Goal: Find specific page/section: Find specific page/section

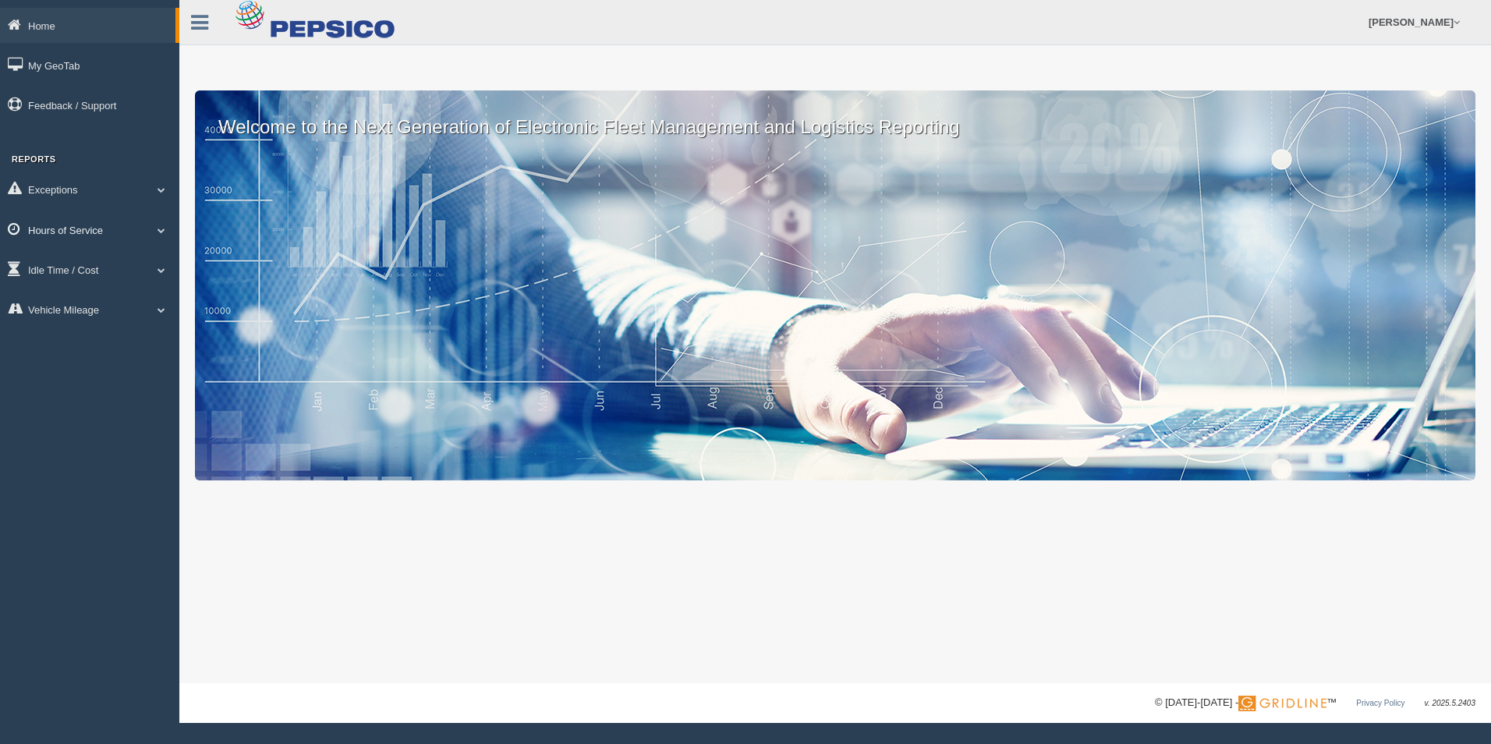
click at [158, 232] on span at bounding box center [161, 230] width 20 height 8
click at [114, 285] on link "HOS Violation Audit Reports" at bounding box center [101, 293] width 147 height 28
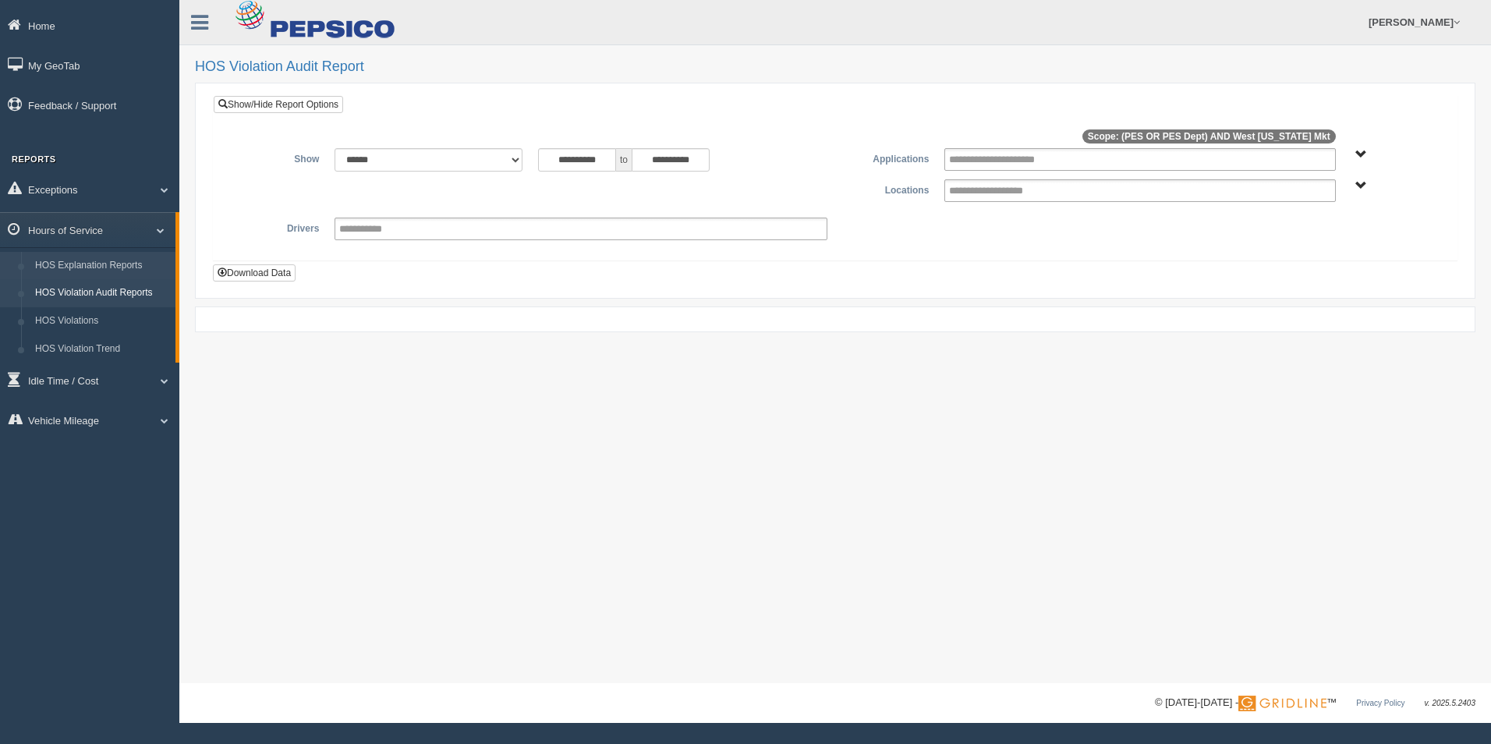
click at [115, 257] on link "HOS Explanation Reports" at bounding box center [101, 266] width 147 height 28
